Goal: Task Accomplishment & Management: Use online tool/utility

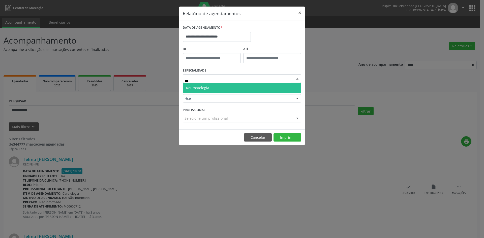
click at [220, 89] on span "Reumatologia" at bounding box center [242, 88] width 118 height 10
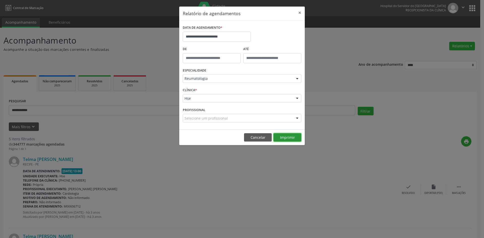
click at [286, 138] on button "Imprimir" at bounding box center [287, 137] width 28 height 9
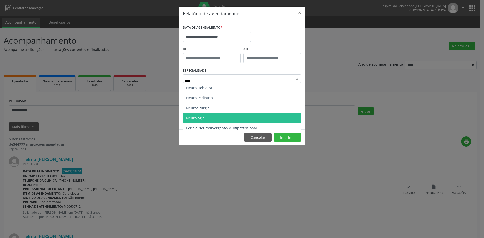
click at [217, 121] on span "Neurologia" at bounding box center [242, 118] width 118 height 10
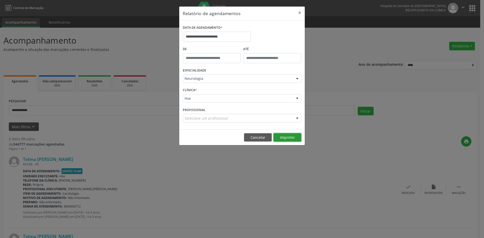
click at [285, 138] on button "Imprimir" at bounding box center [287, 137] width 28 height 9
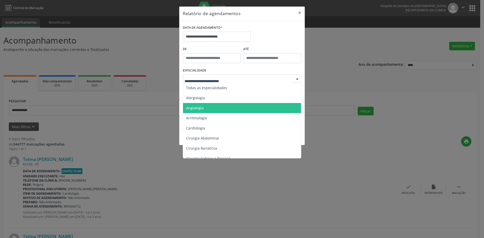
click at [225, 109] on span "Angiologia" at bounding box center [242, 108] width 119 height 10
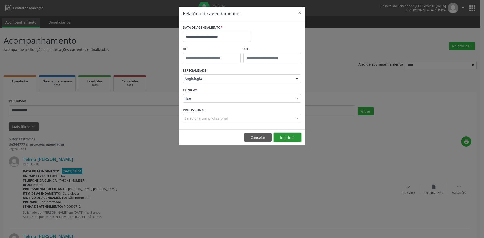
click at [285, 137] on button "Imprimir" at bounding box center [287, 137] width 28 height 9
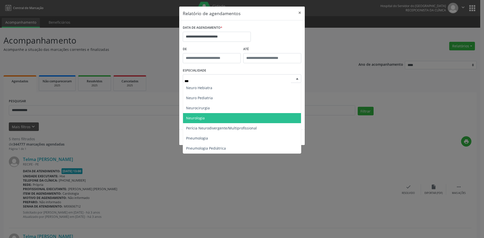
click at [231, 120] on span "Neurologia" at bounding box center [242, 118] width 118 height 10
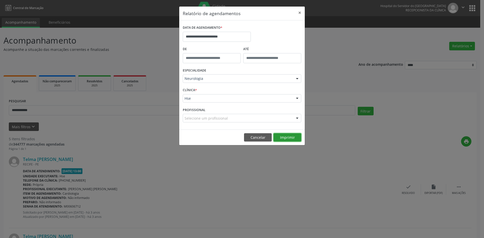
click at [287, 136] on button "Imprimir" at bounding box center [287, 137] width 28 height 9
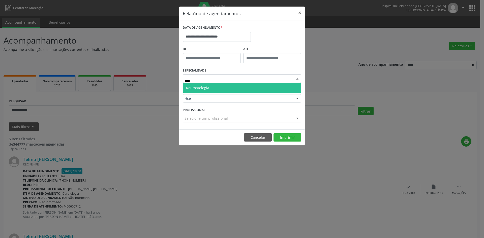
click at [242, 88] on span "Reumatologia" at bounding box center [242, 88] width 118 height 10
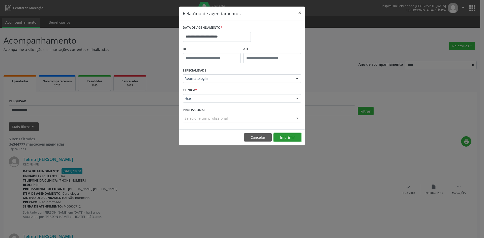
click at [282, 139] on button "Imprimir" at bounding box center [287, 137] width 28 height 9
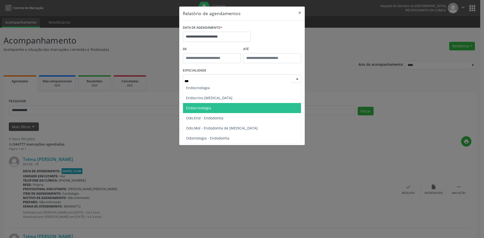
click at [239, 107] on span "Endocrinologia" at bounding box center [242, 108] width 118 height 10
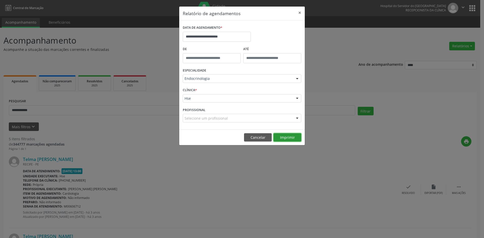
click at [288, 137] on button "Imprimir" at bounding box center [287, 137] width 28 height 9
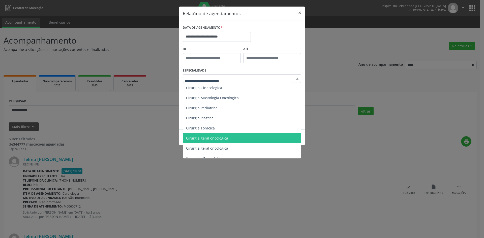
scroll to position [126, 0]
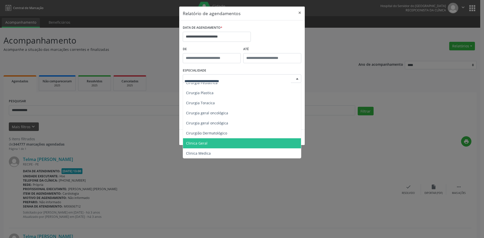
click at [217, 142] on span "Clinica Geral" at bounding box center [242, 143] width 119 height 10
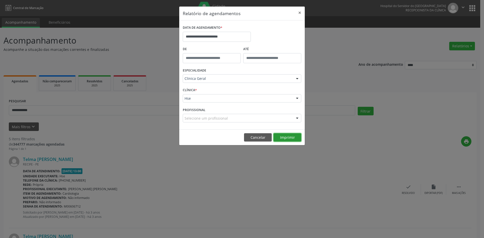
click at [289, 138] on button "Imprimir" at bounding box center [287, 137] width 28 height 9
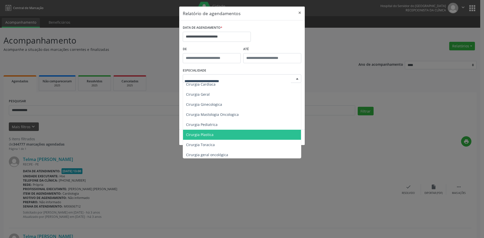
scroll to position [76, 0]
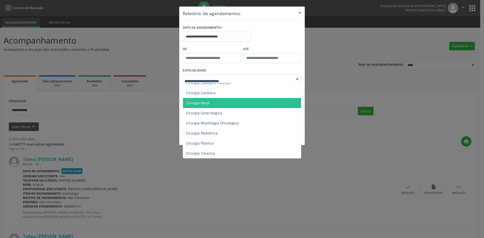
click at [212, 102] on span "Cirurgia Geral" at bounding box center [242, 103] width 119 height 10
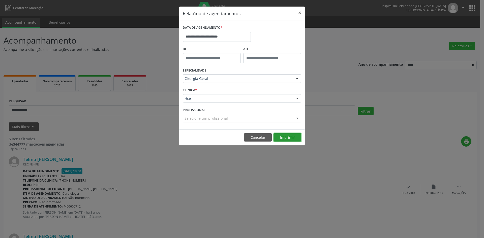
click at [291, 138] on button "Imprimir" at bounding box center [287, 137] width 28 height 9
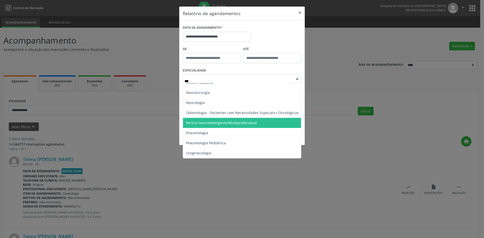
scroll to position [0, 0]
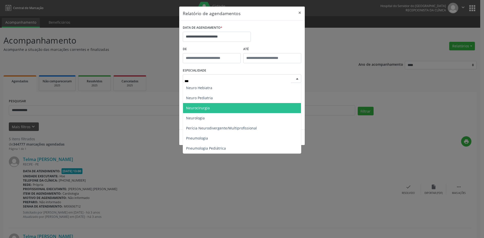
click at [221, 112] on span "Neurocirurgia" at bounding box center [242, 108] width 118 height 10
type input "***"
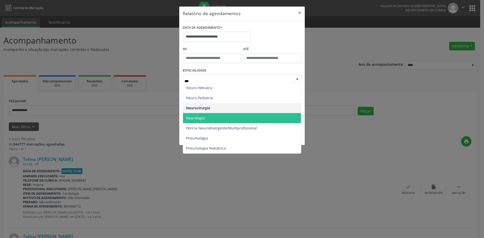
click at [206, 118] on span "Neurologia" at bounding box center [242, 118] width 118 height 10
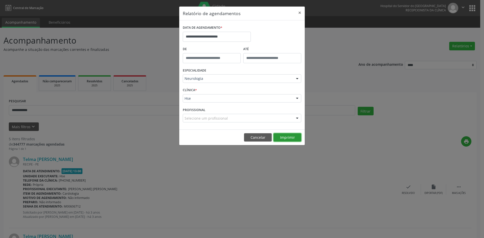
click at [289, 138] on button "Imprimir" at bounding box center [287, 137] width 28 height 9
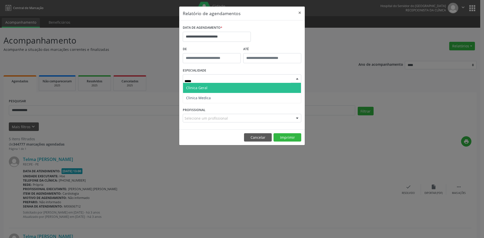
click at [220, 86] on span "Clinica Geral" at bounding box center [242, 88] width 118 height 10
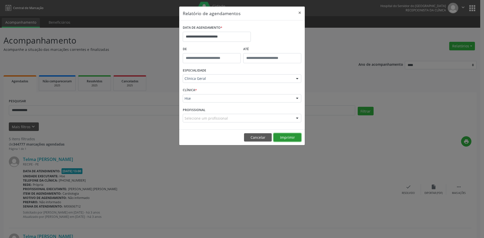
click at [285, 138] on button "Imprimir" at bounding box center [287, 137] width 28 height 9
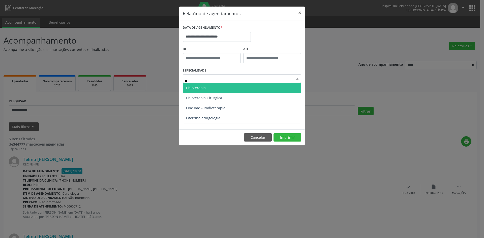
type input "***"
click at [224, 89] on span "Otorrinolaringologia" at bounding box center [242, 88] width 118 height 10
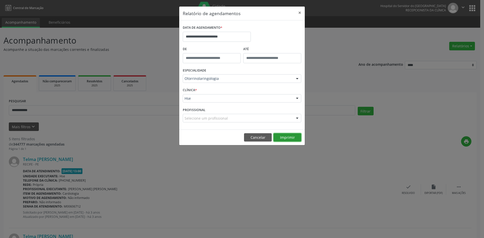
click at [286, 137] on button "Imprimir" at bounding box center [287, 137] width 28 height 9
